Goal: Communication & Community: Ask a question

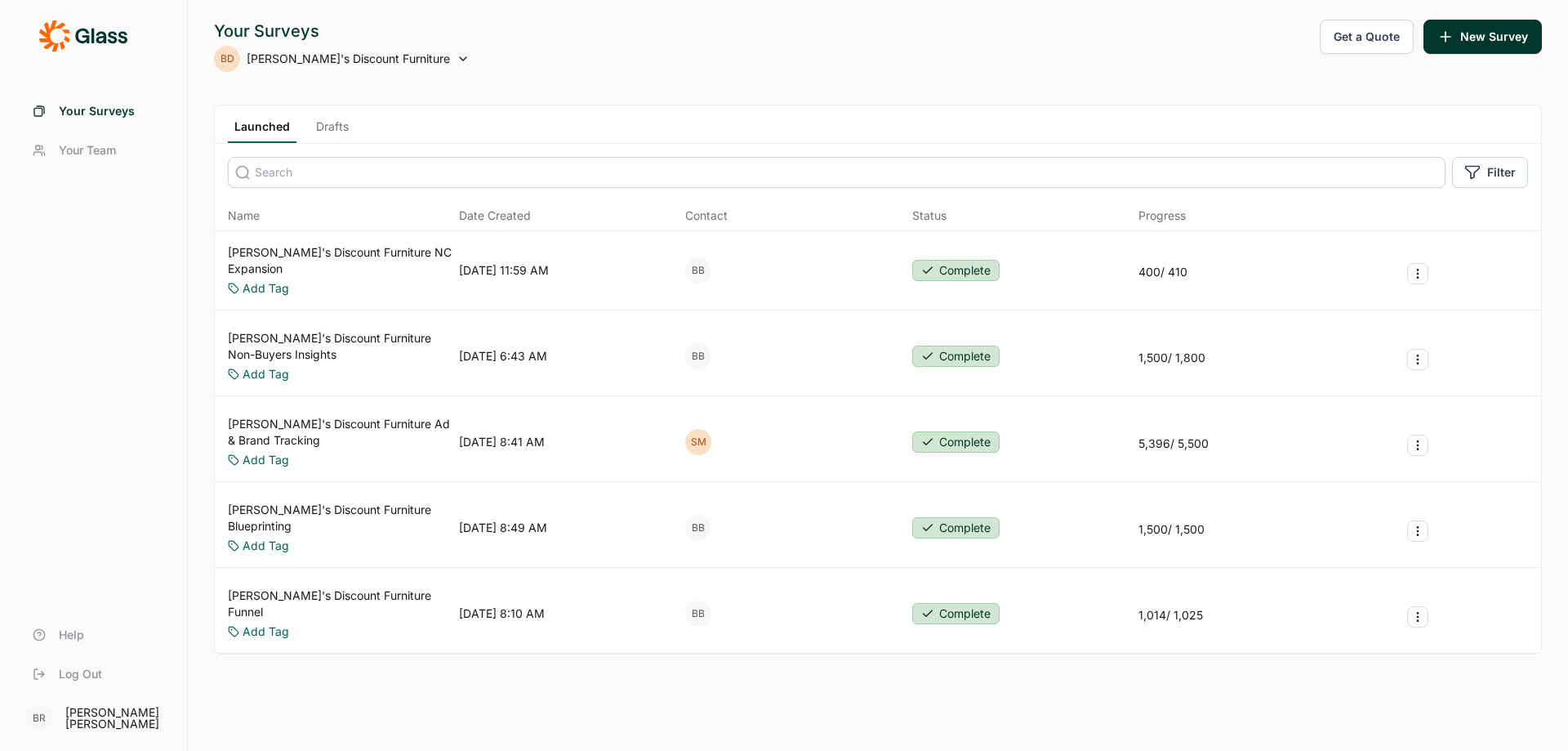
click at [350, 416] on link "[PERSON_NAME]'s Discount Furniture Ad & Brand Tracking" at bounding box center [340, 432] width 225 height 33
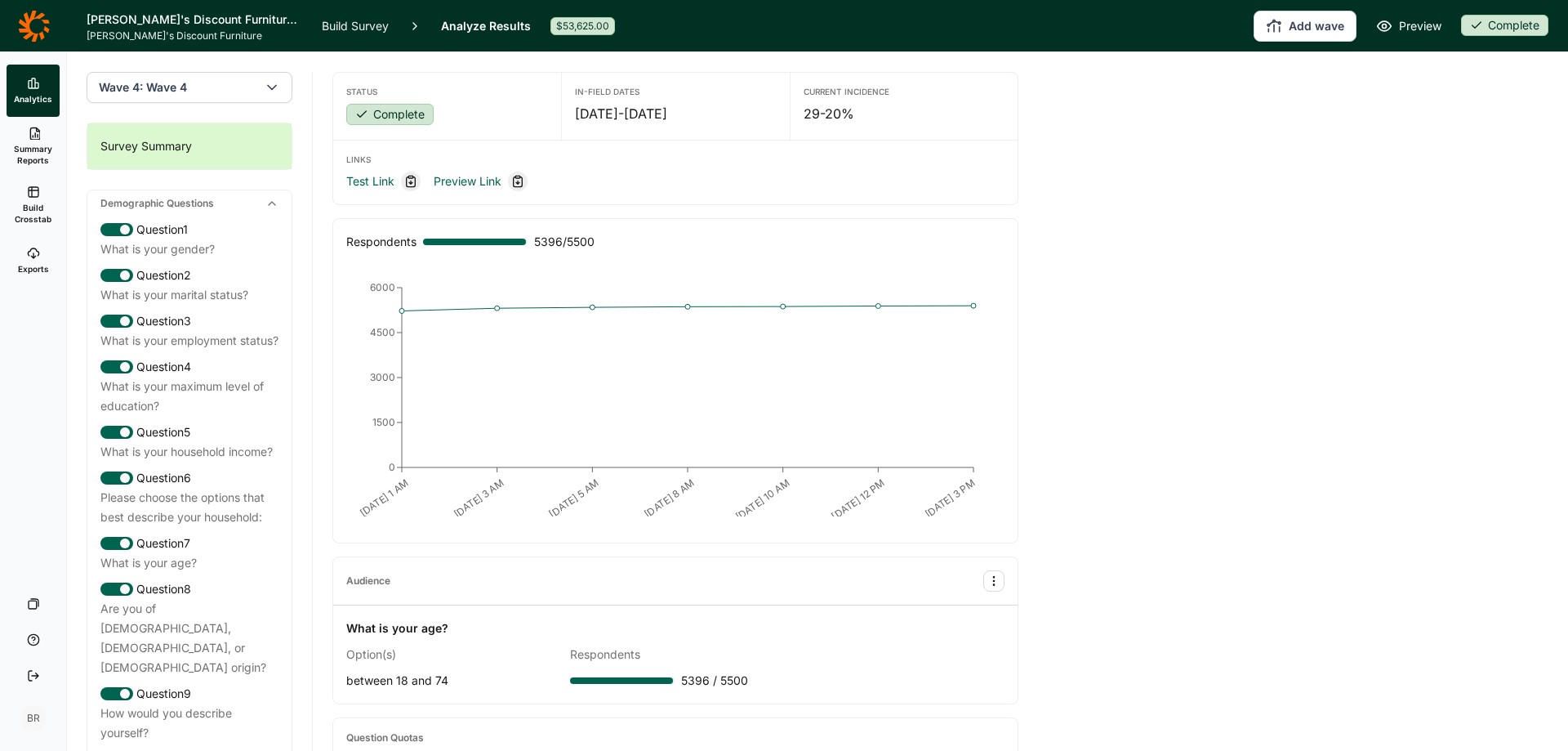
click at [481, 27] on link "Analyze Results" at bounding box center [485, 26] width 89 height 51
click at [1505, 26] on div "Complete" at bounding box center [1505, 26] width 88 height 21
click at [33, 608] on icon at bounding box center [33, 603] width 13 height 13
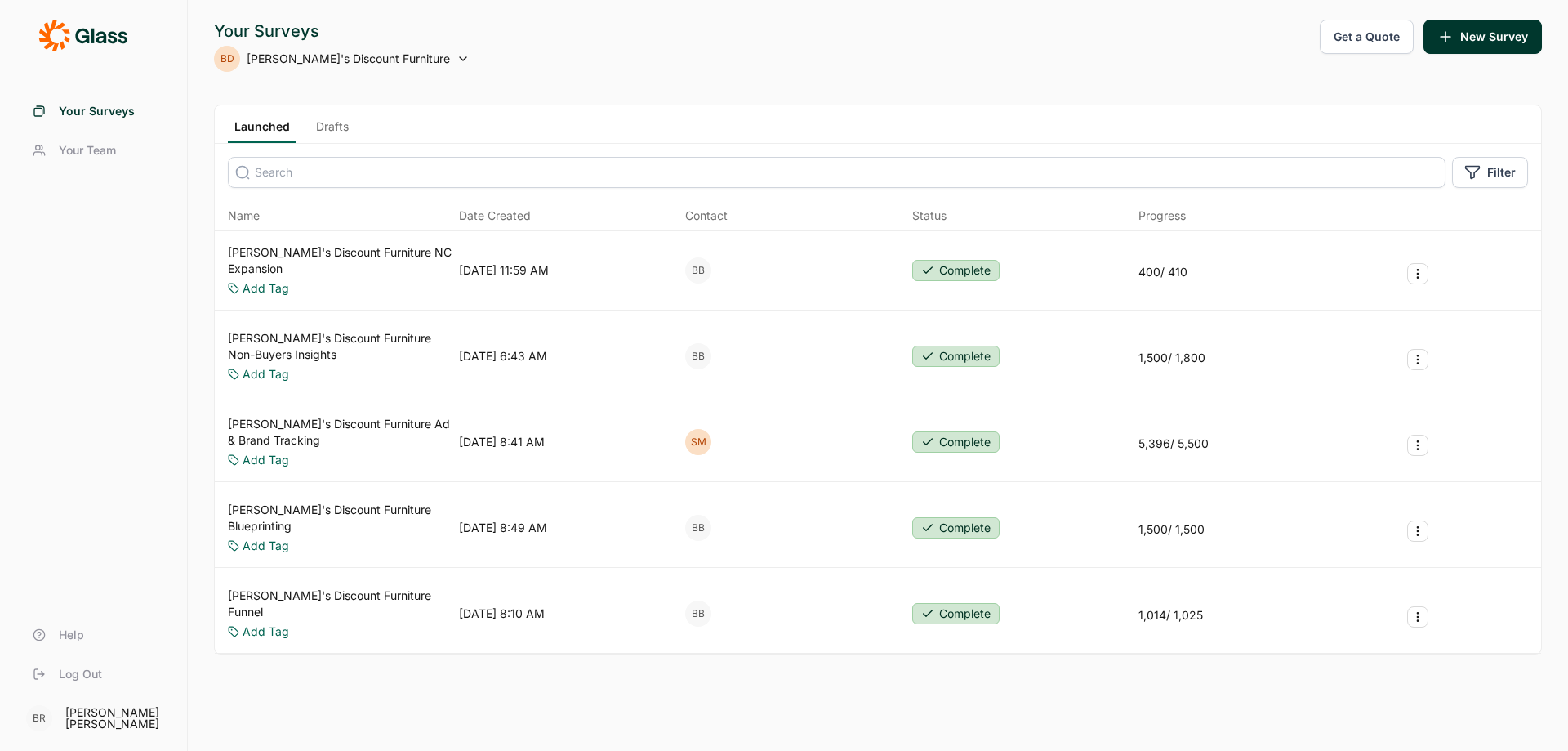
click at [1422, 438] on icon "Survey Actions" at bounding box center [1417, 445] width 13 height 13
click at [1420, 438] on icon "Survey Actions" at bounding box center [1417, 445] width 13 height 13
click at [336, 416] on link "[PERSON_NAME]'s Discount Furniture Ad & Brand Tracking" at bounding box center [340, 432] width 225 height 33
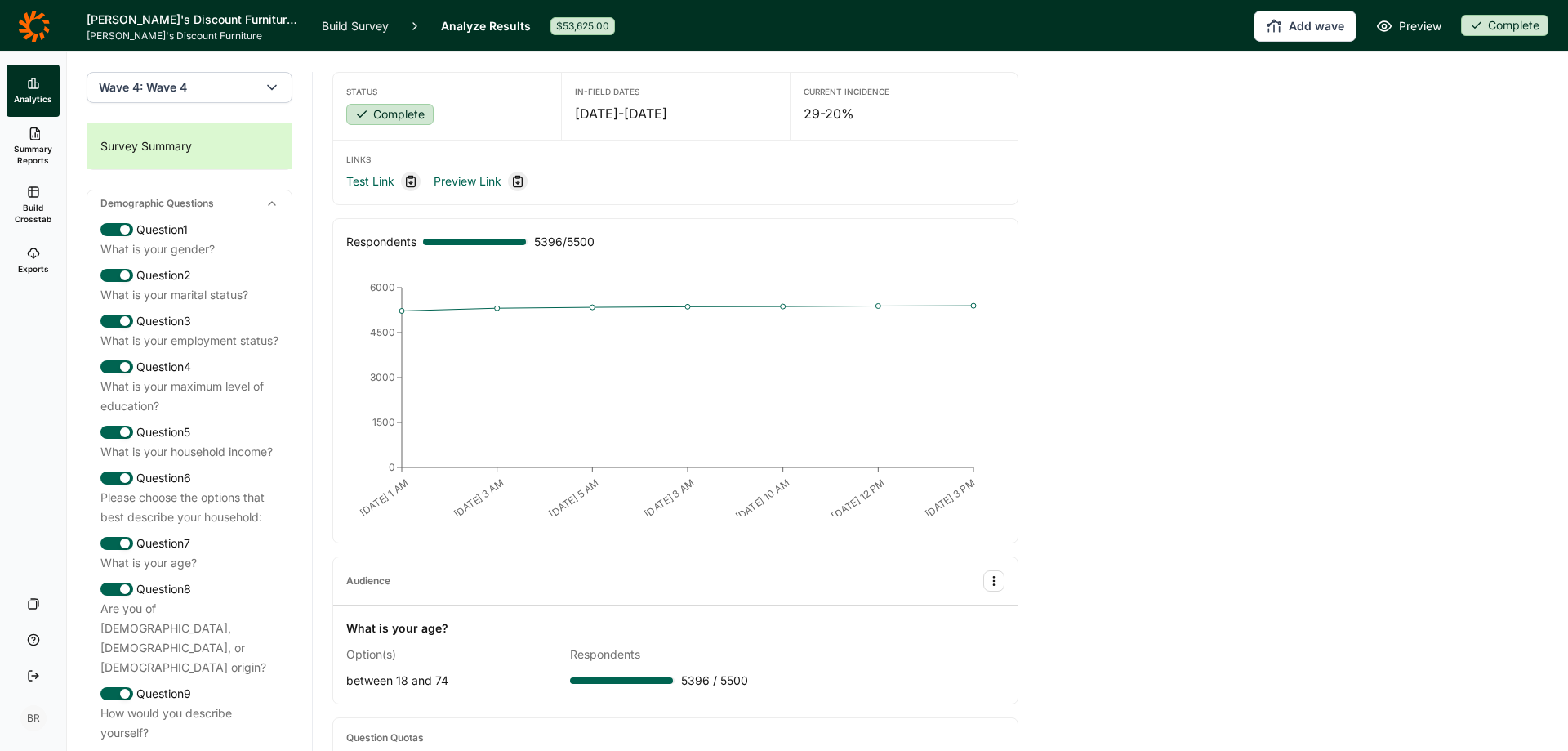
click at [23, 265] on span "Exports" at bounding box center [33, 268] width 31 height 12
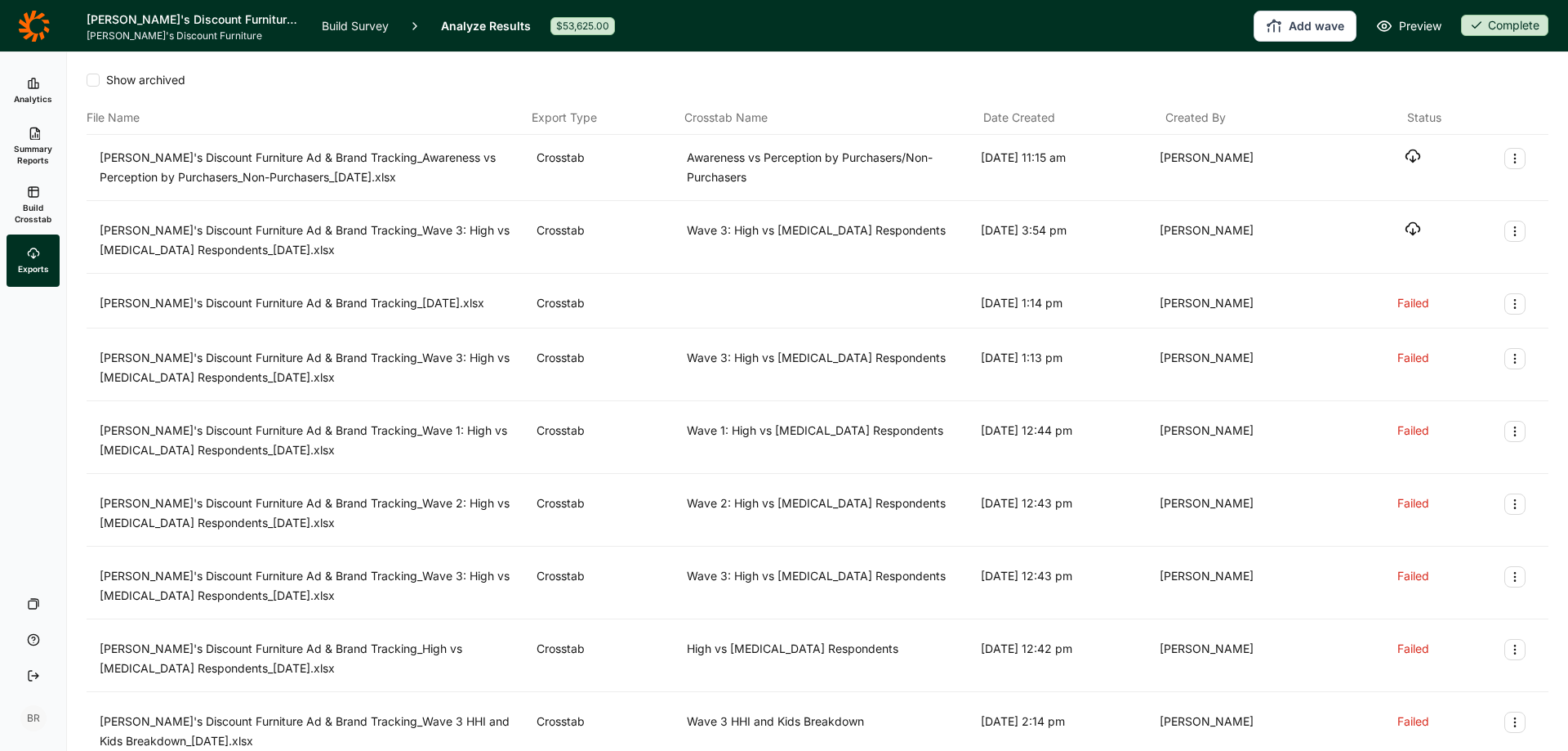
click at [34, 111] on link "Analytics" at bounding box center [33, 90] width 53 height 52
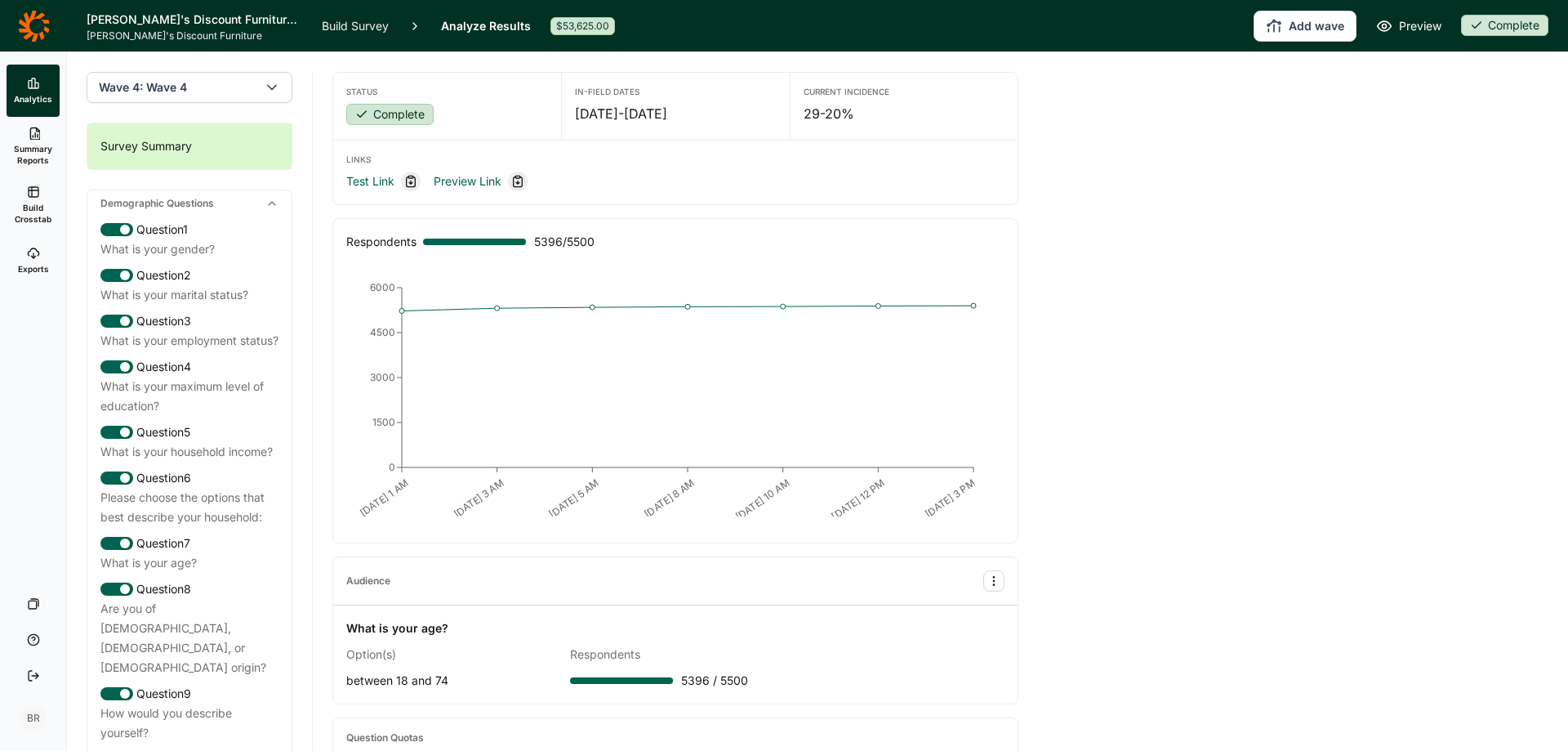
click at [406, 119] on div "Complete" at bounding box center [390, 114] width 88 height 21
click at [242, 90] on button "Wave 4: Wave 4" at bounding box center [189, 87] width 206 height 31
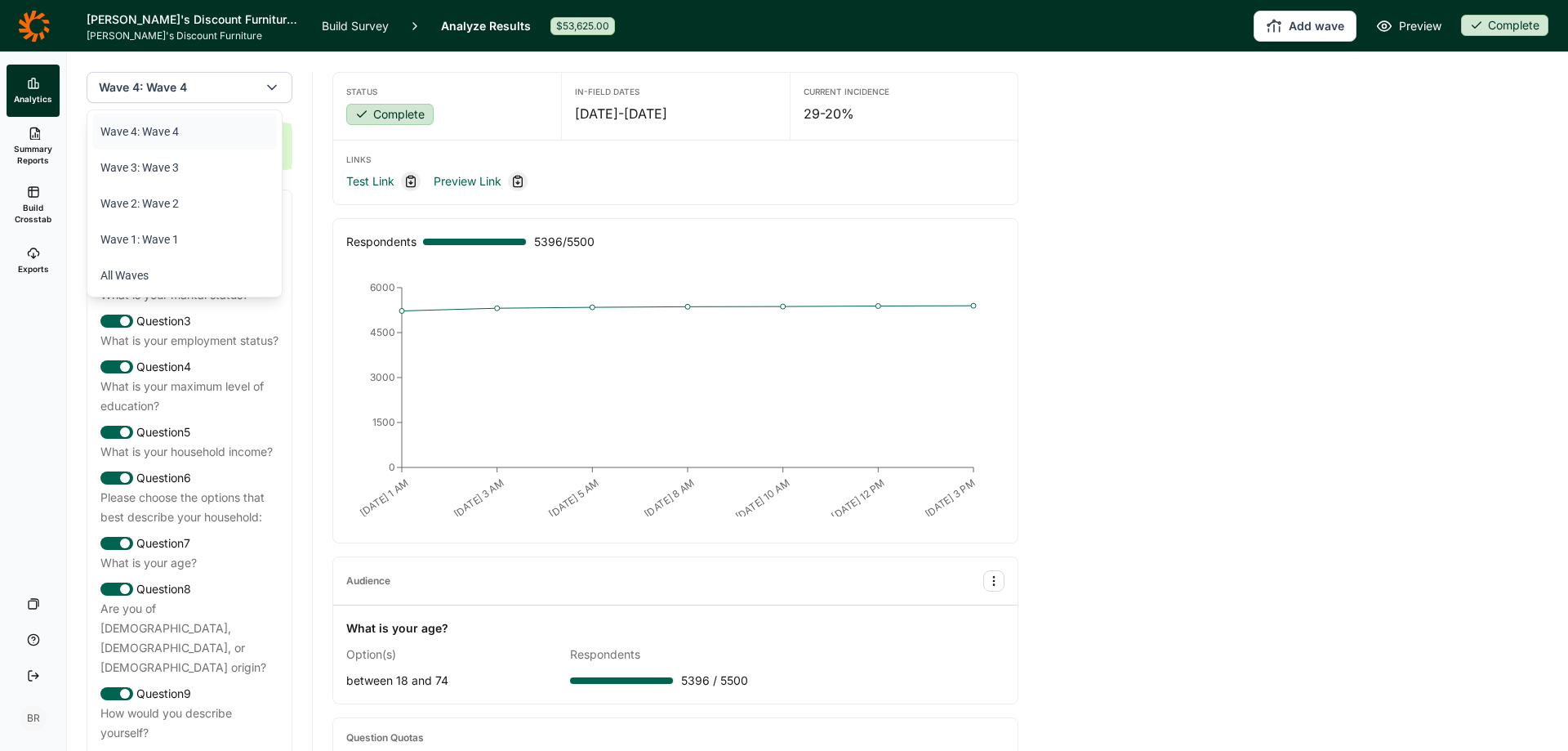
click at [242, 90] on button "Wave 4: Wave 4" at bounding box center [189, 87] width 206 height 31
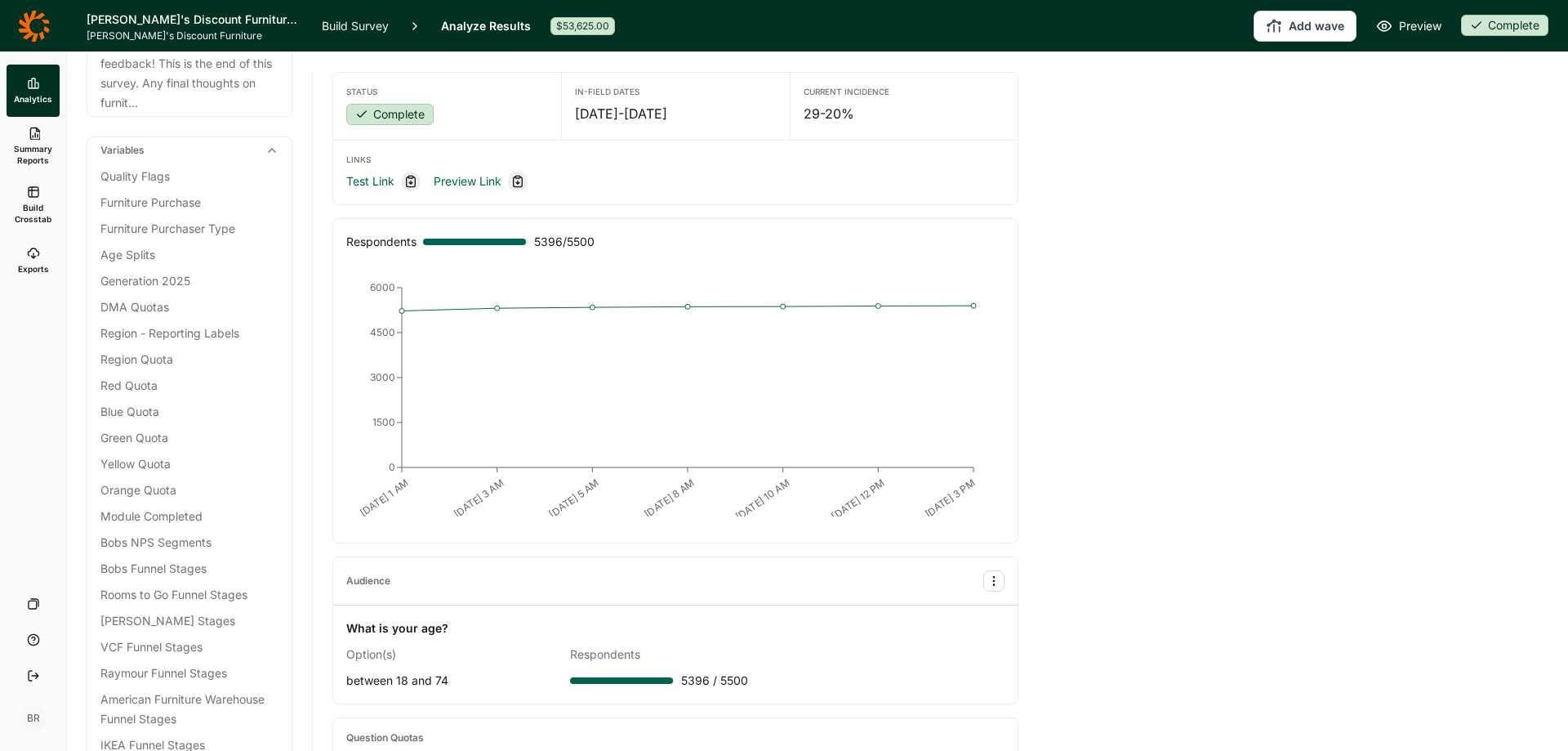
scroll to position [6268, 0]
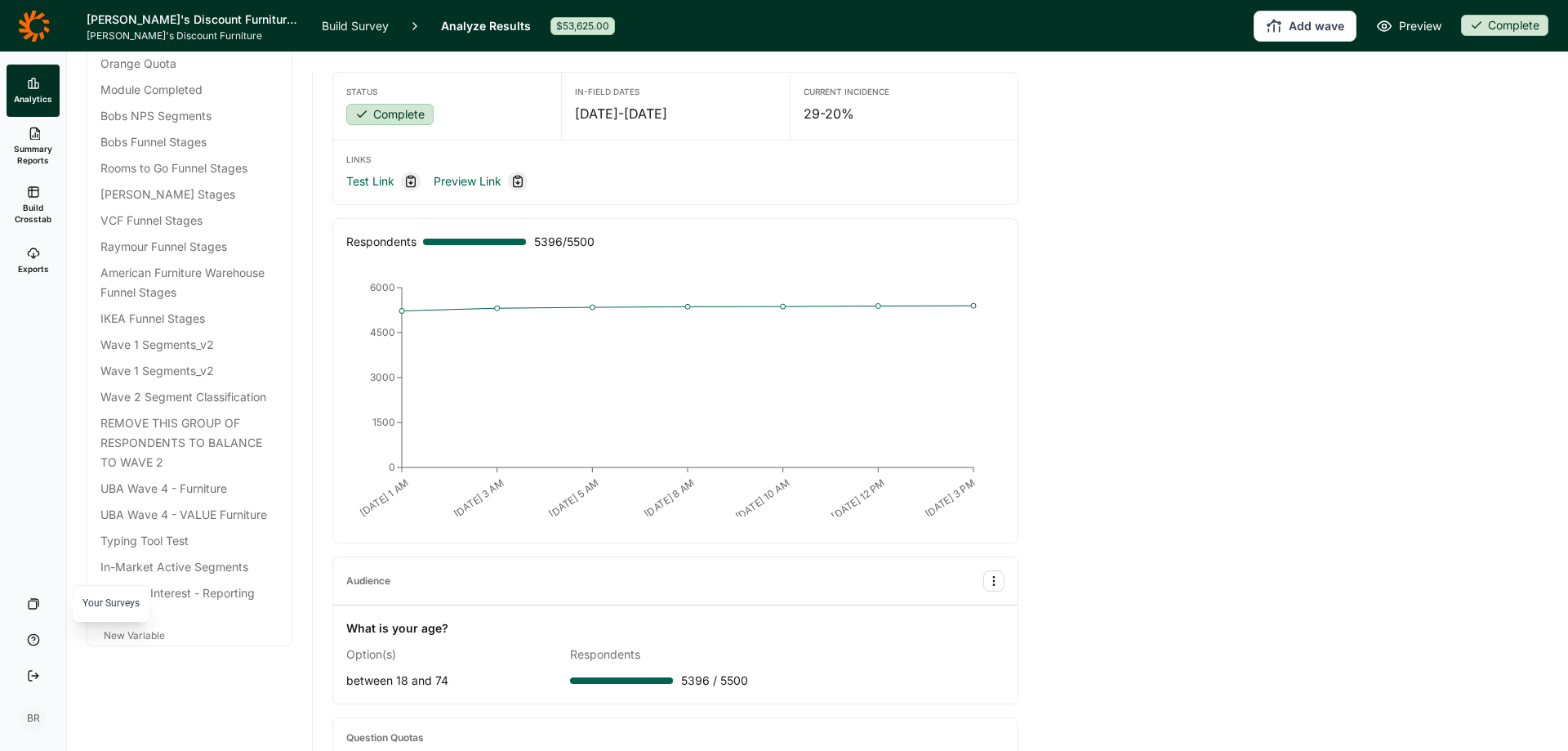
click at [30, 604] on icon at bounding box center [33, 603] width 13 height 13
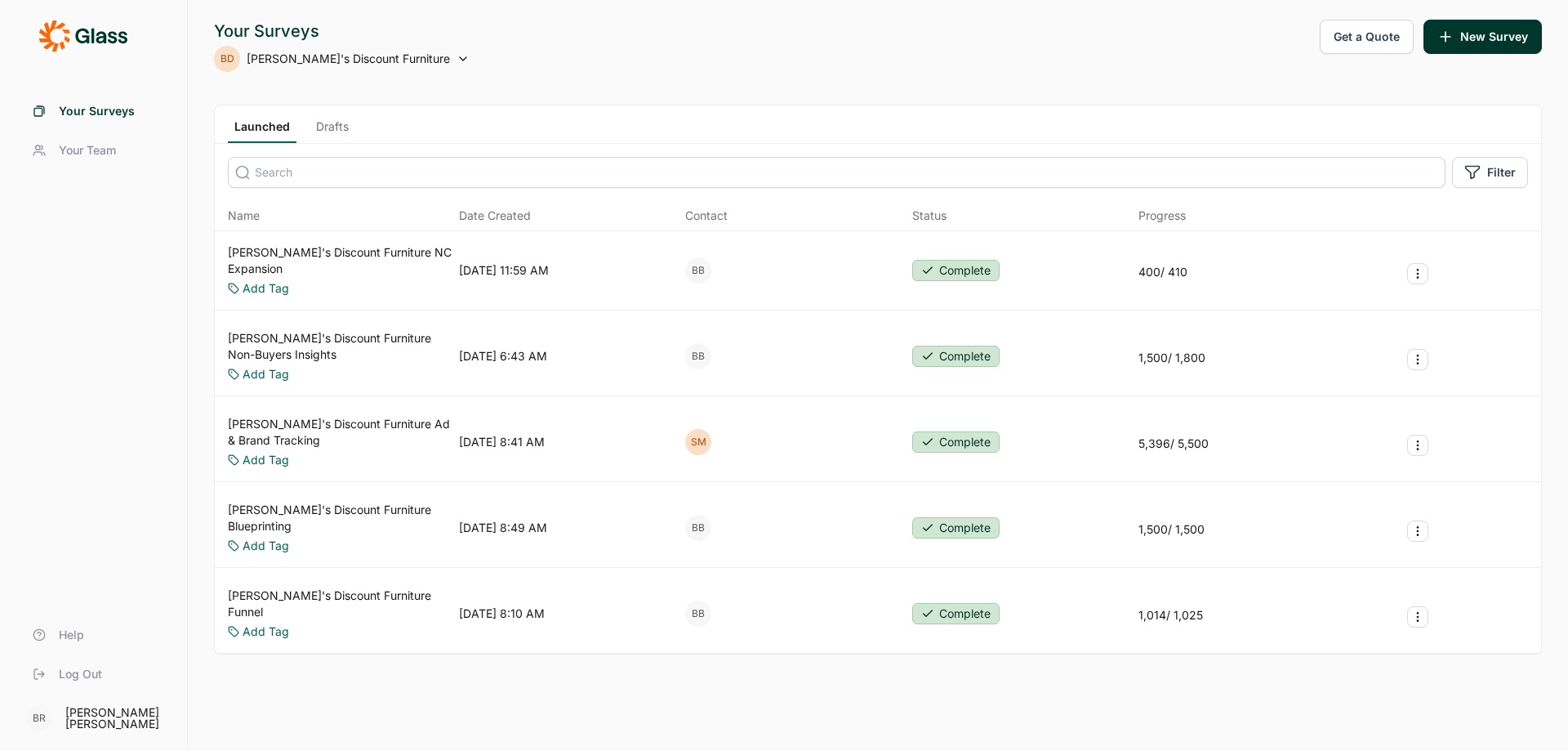
click at [1418, 438] on icon "Survey Actions" at bounding box center [1417, 445] width 13 height 13
click at [457, 58] on icon at bounding box center [463, 58] width 13 height 13
click at [460, 58] on use at bounding box center [462, 59] width 6 height 4
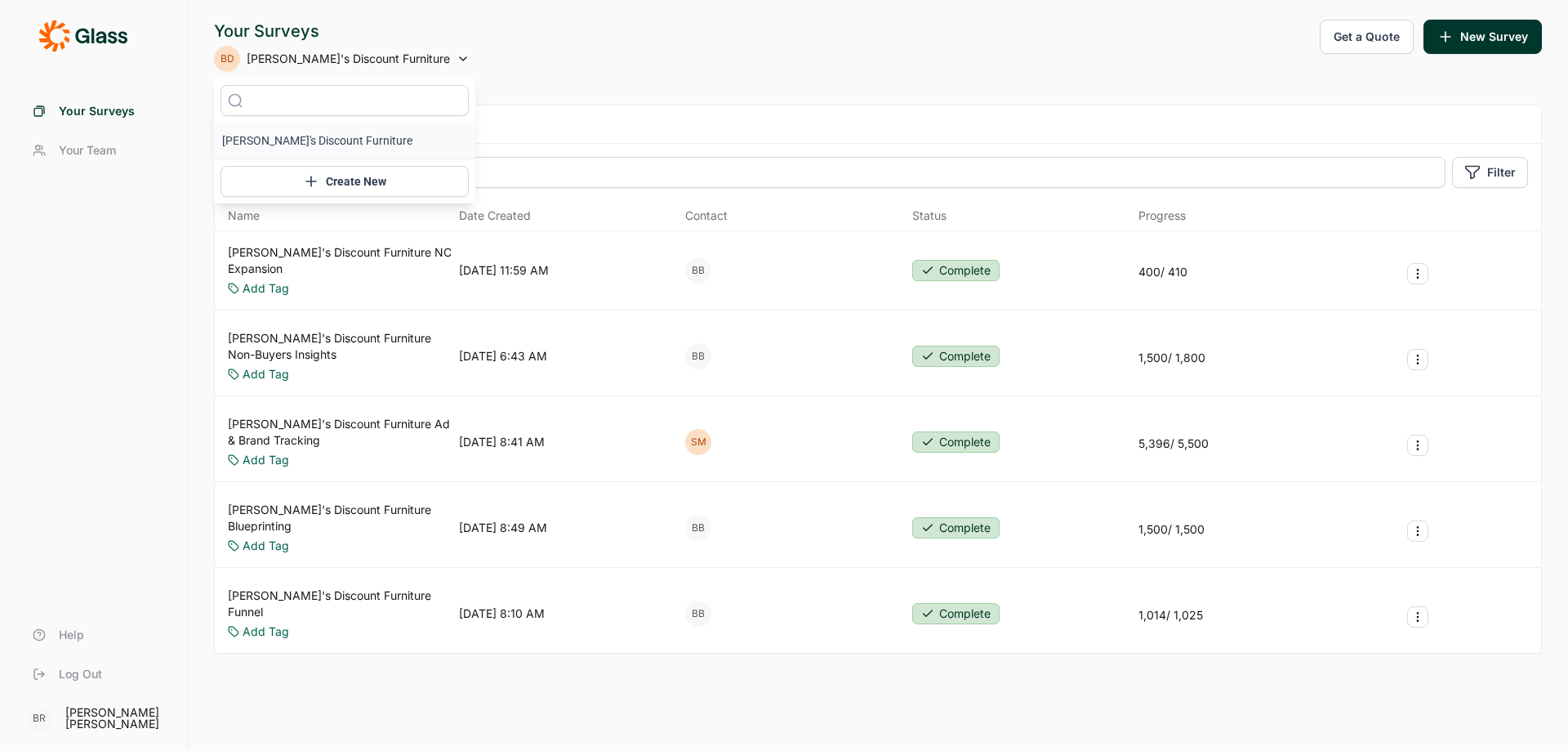
click at [307, 143] on li "[PERSON_NAME]'s Discount Furniture" at bounding box center [344, 140] width 261 height 36
click at [363, 416] on link "[PERSON_NAME]'s Discount Furniture Ad & Brand Tracking" at bounding box center [340, 432] width 225 height 33
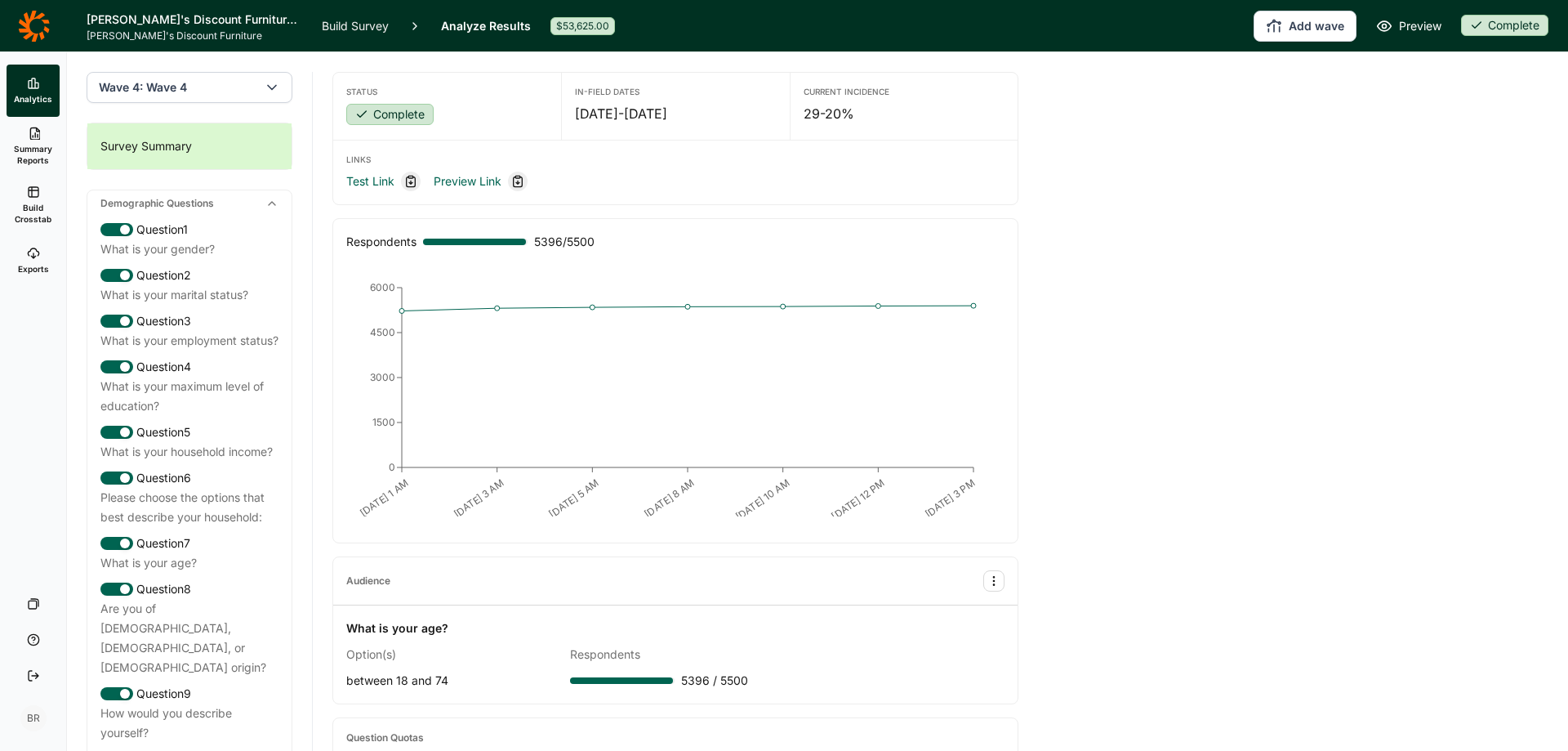
click at [573, 29] on div "$53,625.00" at bounding box center [583, 26] width 65 height 18
click at [583, 20] on div "$53,625.00" at bounding box center [583, 26] width 65 height 18
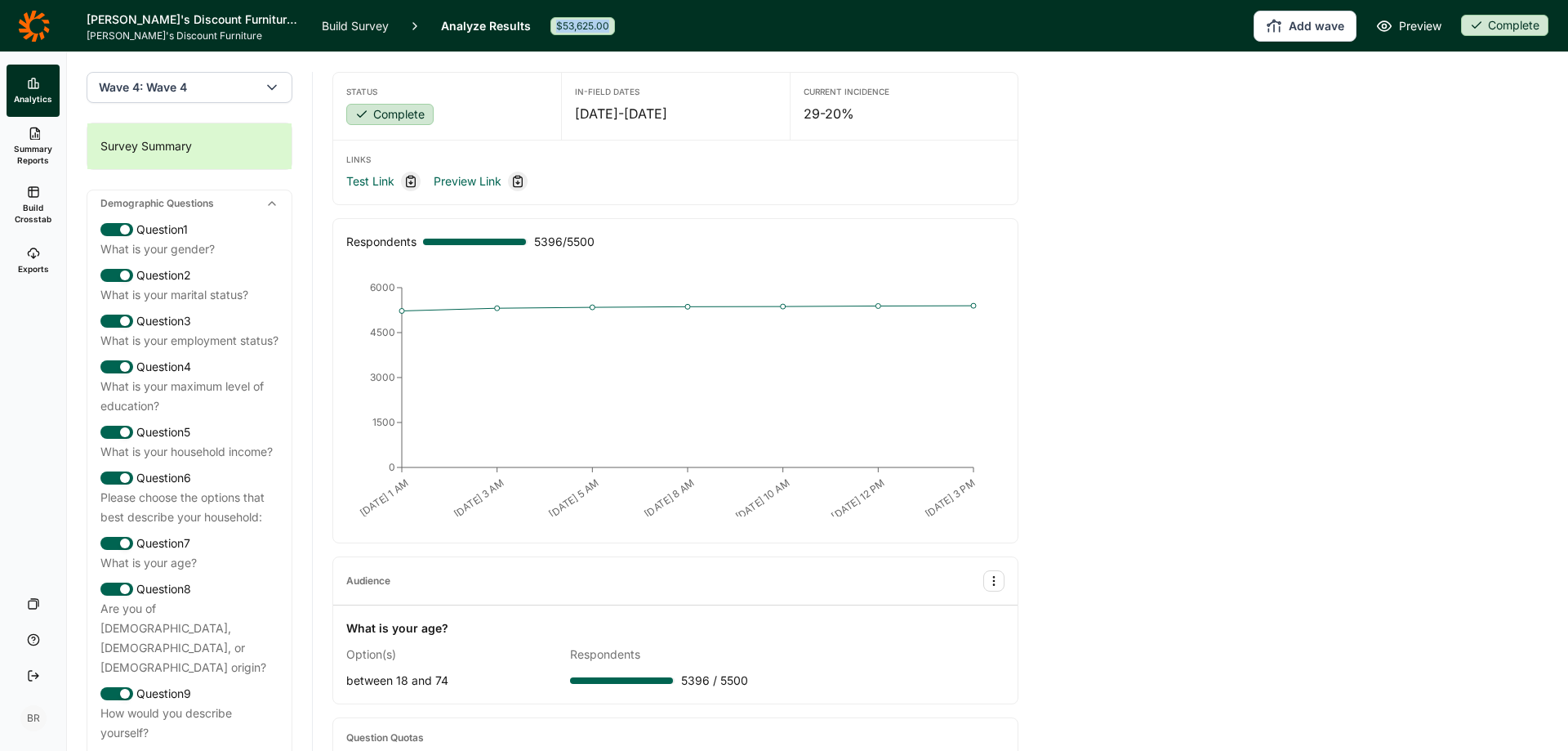
drag, startPoint x: 556, startPoint y: 26, endPoint x: 607, endPoint y: 27, distance: 51.0
click at [607, 27] on div "$53,625.00" at bounding box center [583, 26] width 65 height 18
copy div "$53,625.00"
click at [42, 150] on span "Summary Reports" at bounding box center [33, 154] width 40 height 23
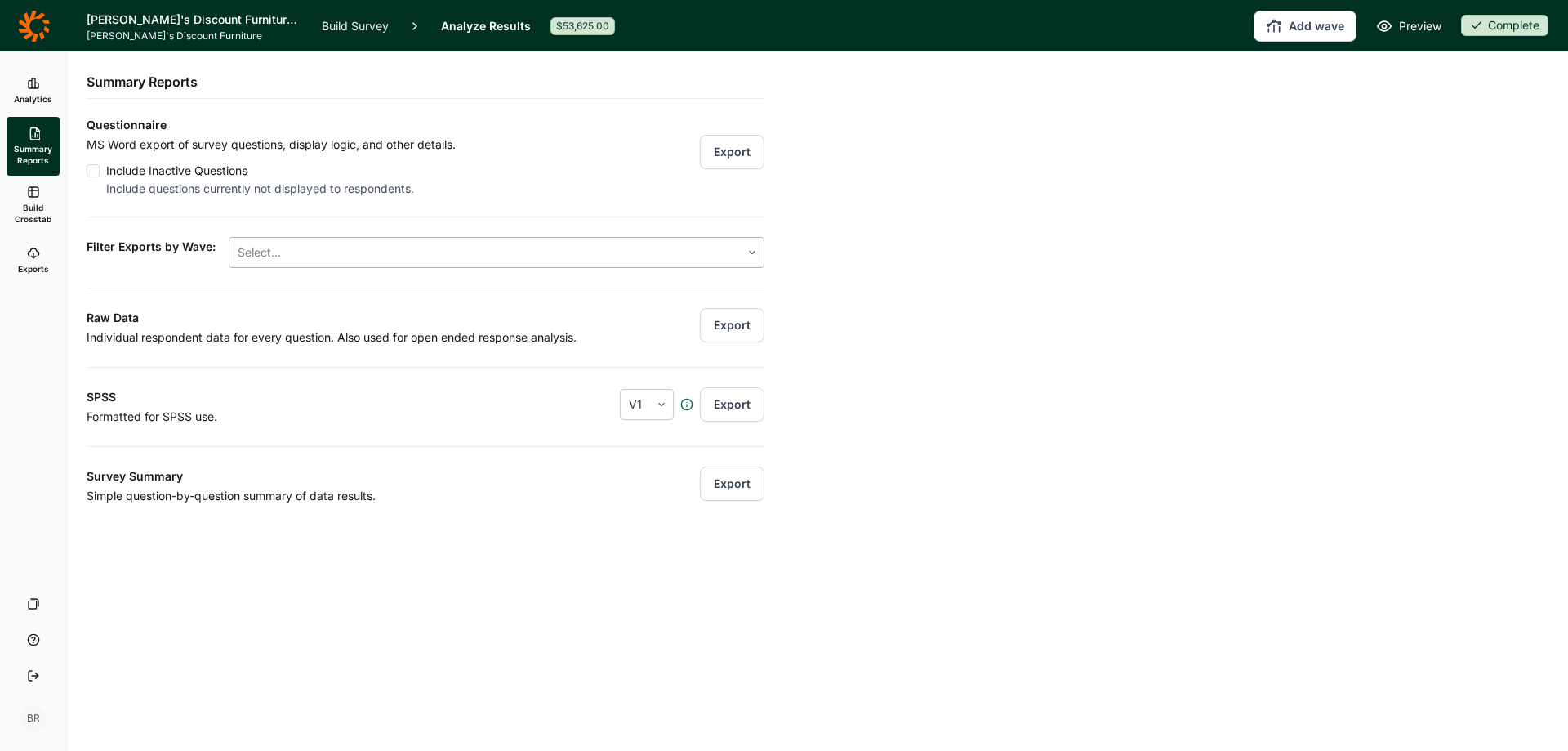
click at [300, 253] on div at bounding box center [484, 252] width 495 height 23
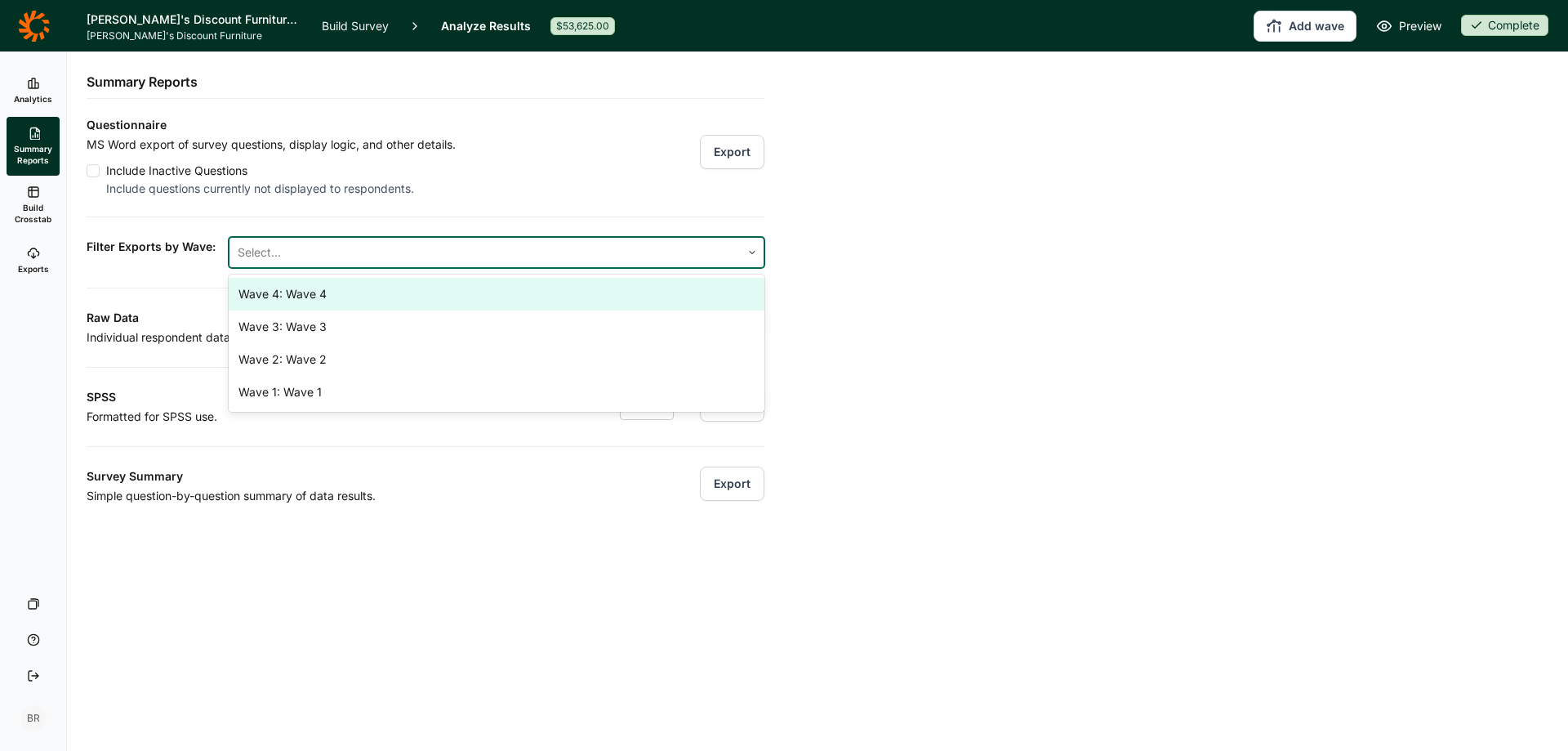
click at [283, 291] on div "Wave 4: Wave 4" at bounding box center [496, 294] width 536 height 33
click at [178, 280] on div "Questionnaire MS Word export of survey questions, display logic, and other deta…" at bounding box center [426, 310] width 678 height 391
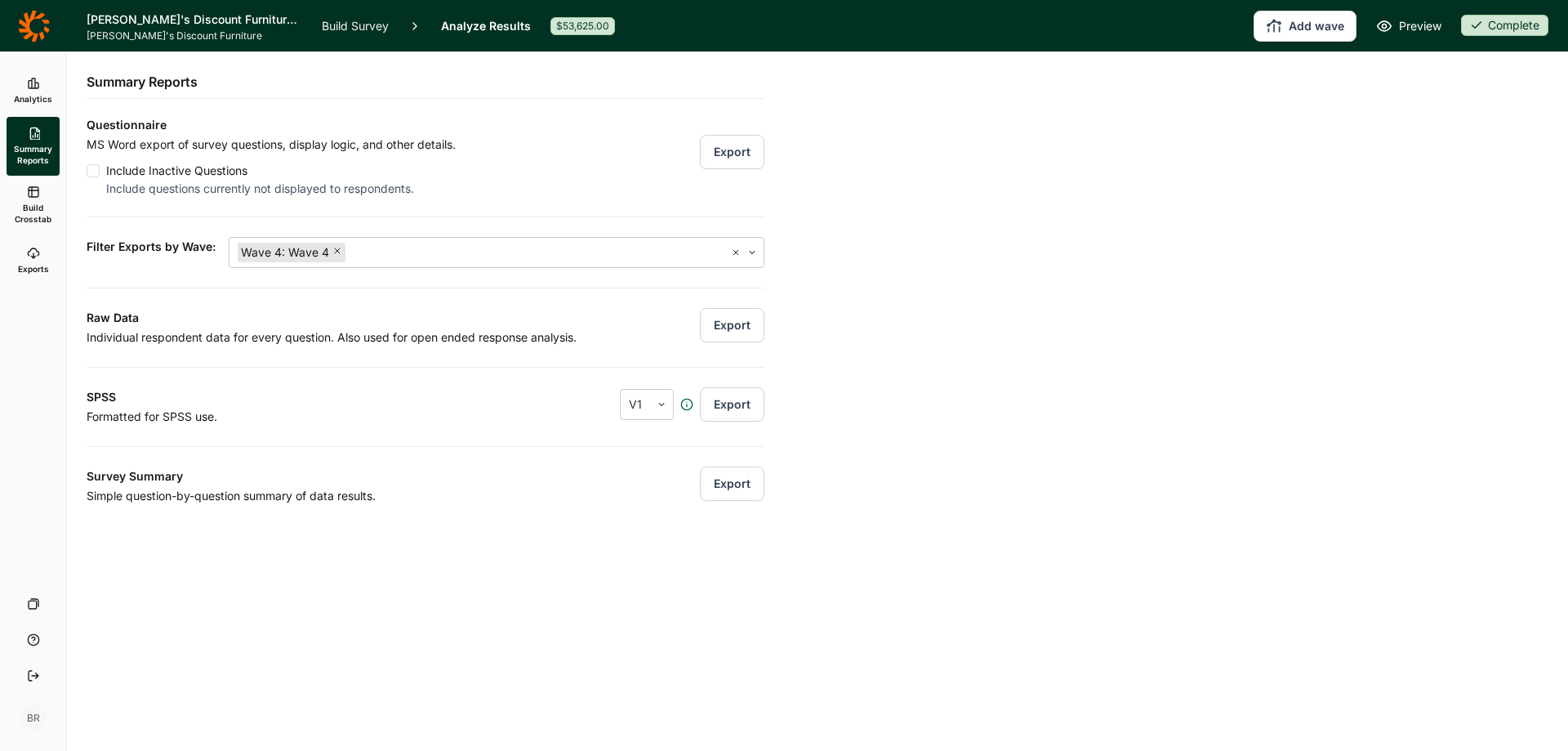
click at [30, 251] on use at bounding box center [33, 252] width 11 height 10
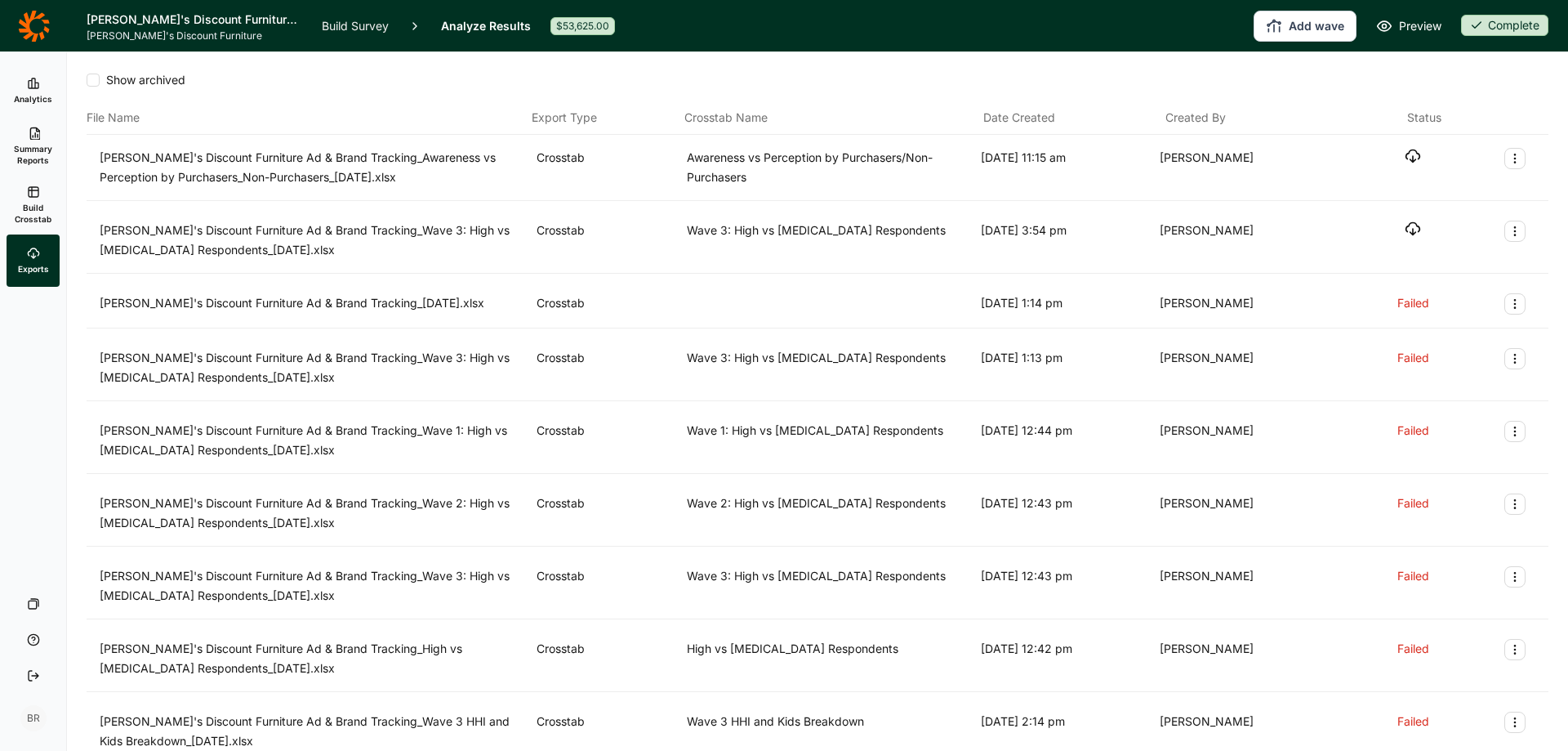
click at [37, 137] on use at bounding box center [35, 134] width 10 height 12
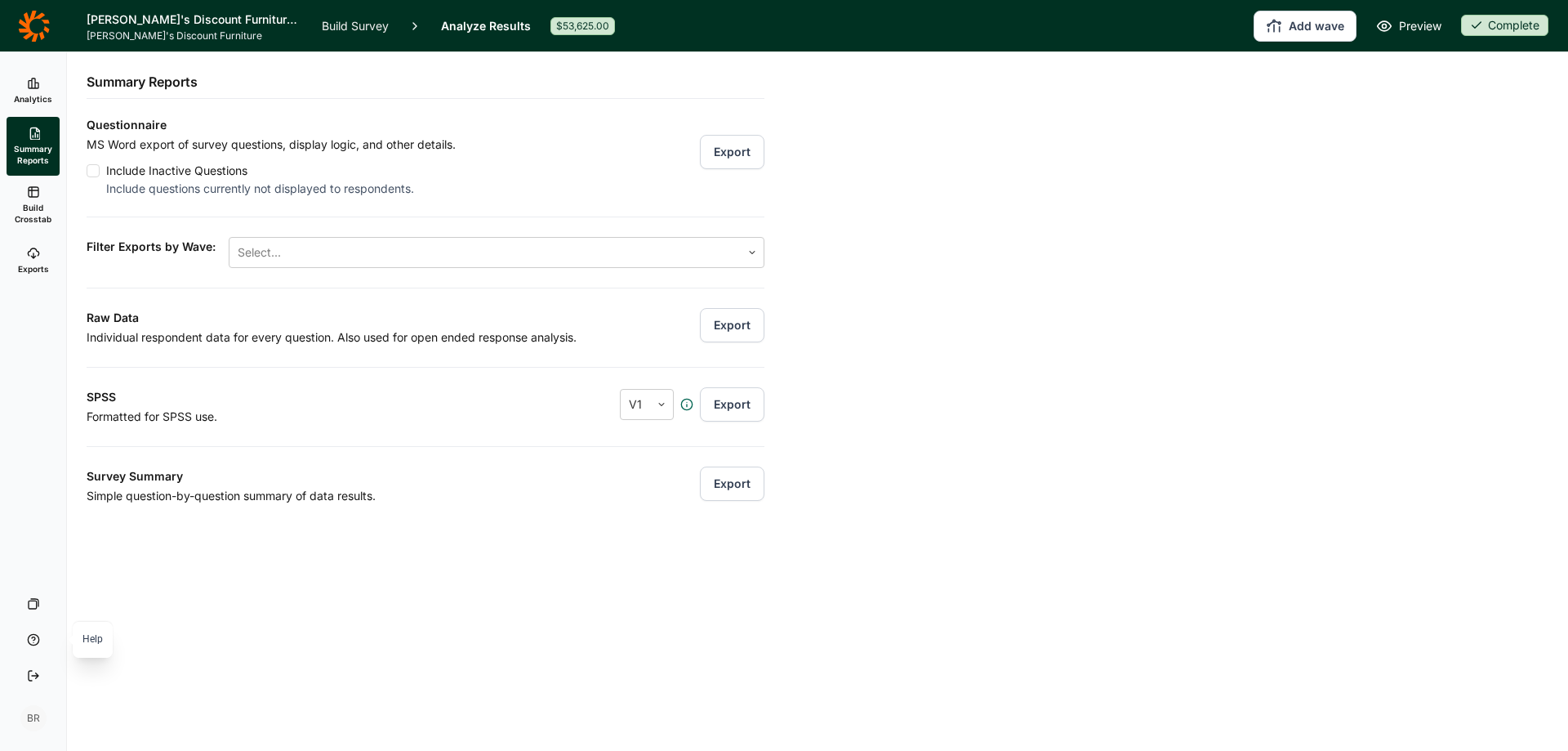
click at [35, 644] on icon at bounding box center [33, 639] width 13 height 13
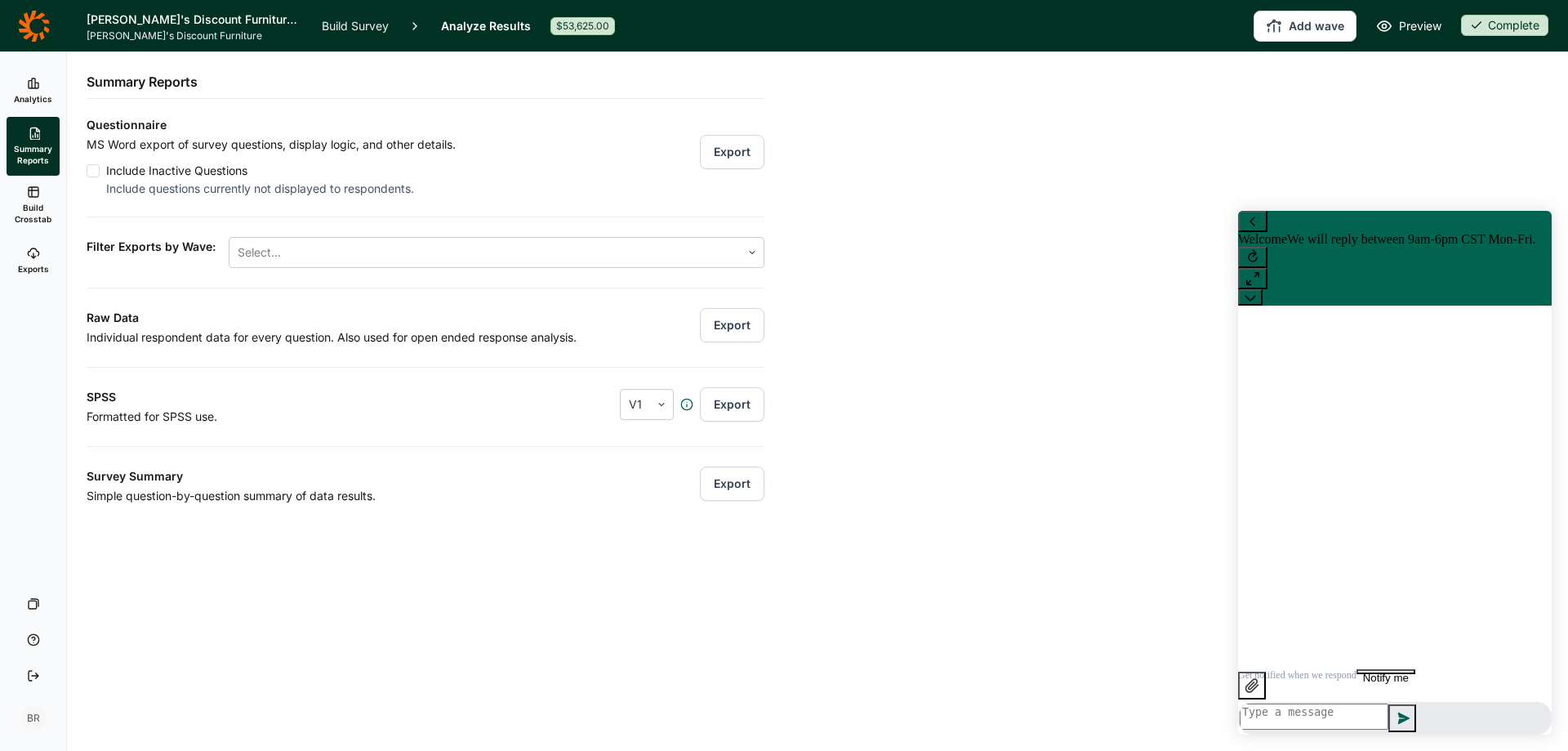
click at [1388, 714] on textarea at bounding box center [1315, 716] width 149 height 27
type textarea "Can I get an invoice for our most recent wave?"
click at [583, 23] on div "$53,625.00" at bounding box center [583, 26] width 65 height 18
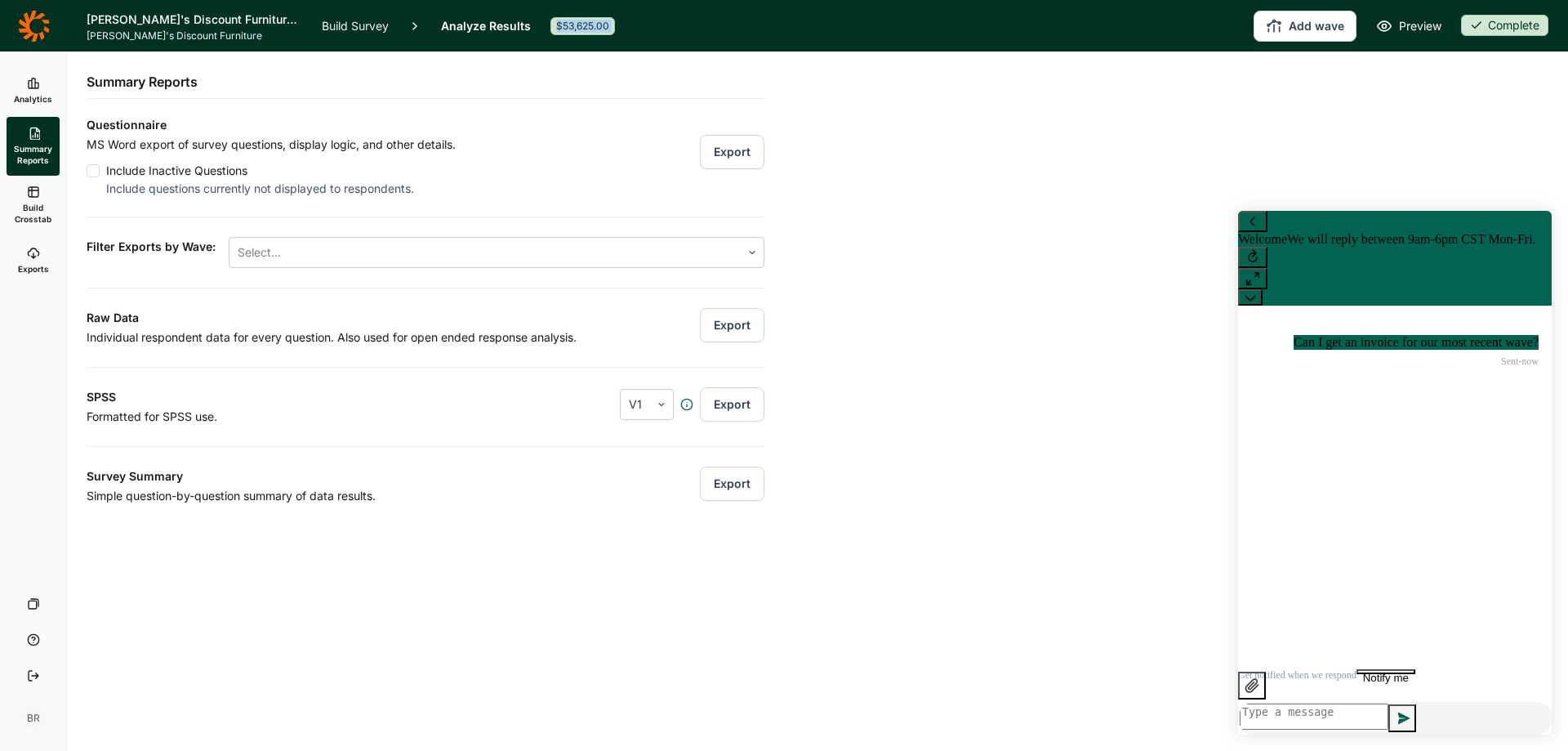
copy header "$53,625.00"
click at [1359, 429] on div "Hi [PERSON_NAME]! Sure thing - I’ll have [PERSON_NAME] send that over, as she h…" at bounding box center [1409, 425] width 259 height 58
click at [1322, 708] on textarea at bounding box center [1315, 716] width 149 height 27
type textarea "Thank you!"
click at [1037, 676] on div "Analytics Summary Reports Build Crosstab Exports Your Surveys Help Log Out BR S…" at bounding box center [784, 401] width 1568 height 699
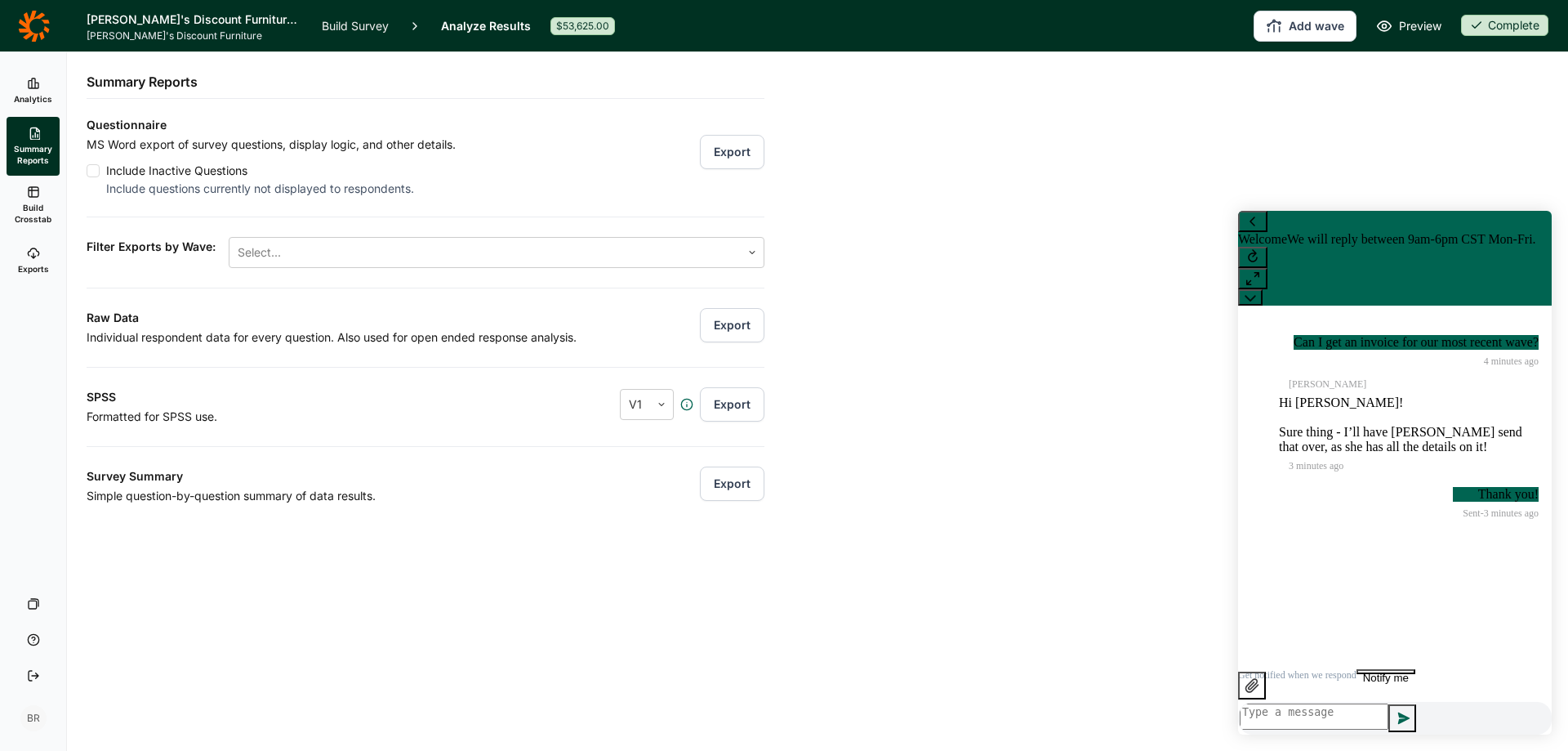
drag, startPoint x: 997, startPoint y: 297, endPoint x: 1004, endPoint y: 289, distance: 10.6
click at [997, 298] on div "Analytics Summary Reports Build Crosstab Exports Your Surveys Help Log Out BR S…" at bounding box center [784, 401] width 1568 height 699
